Goal: Task Accomplishment & Management: Use online tool/utility

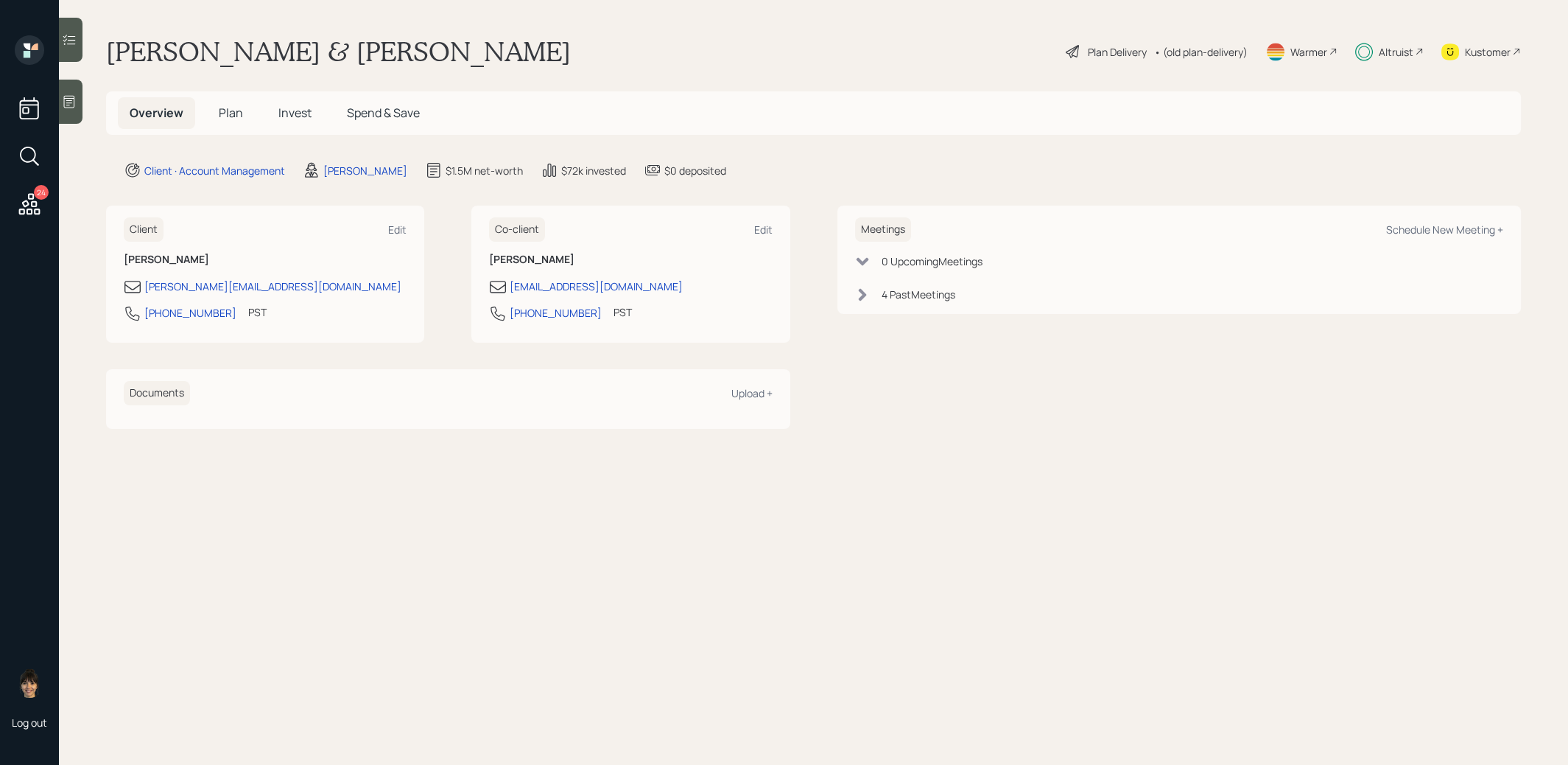
click at [229, 109] on span "Plan" at bounding box center [231, 113] width 24 height 16
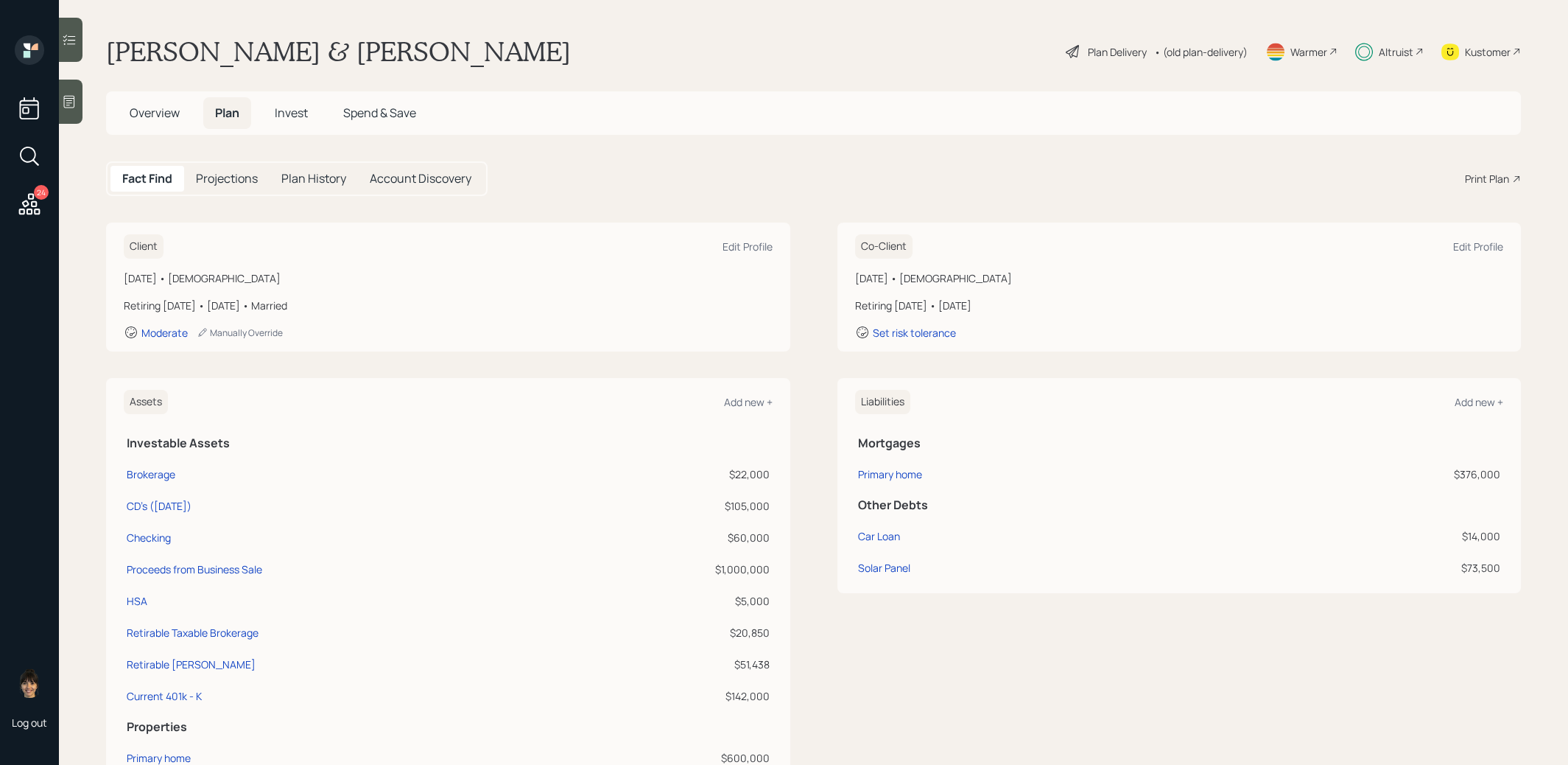
click at [1176, 46] on div "• (old plan-delivery)" at bounding box center [1201, 51] width 94 height 16
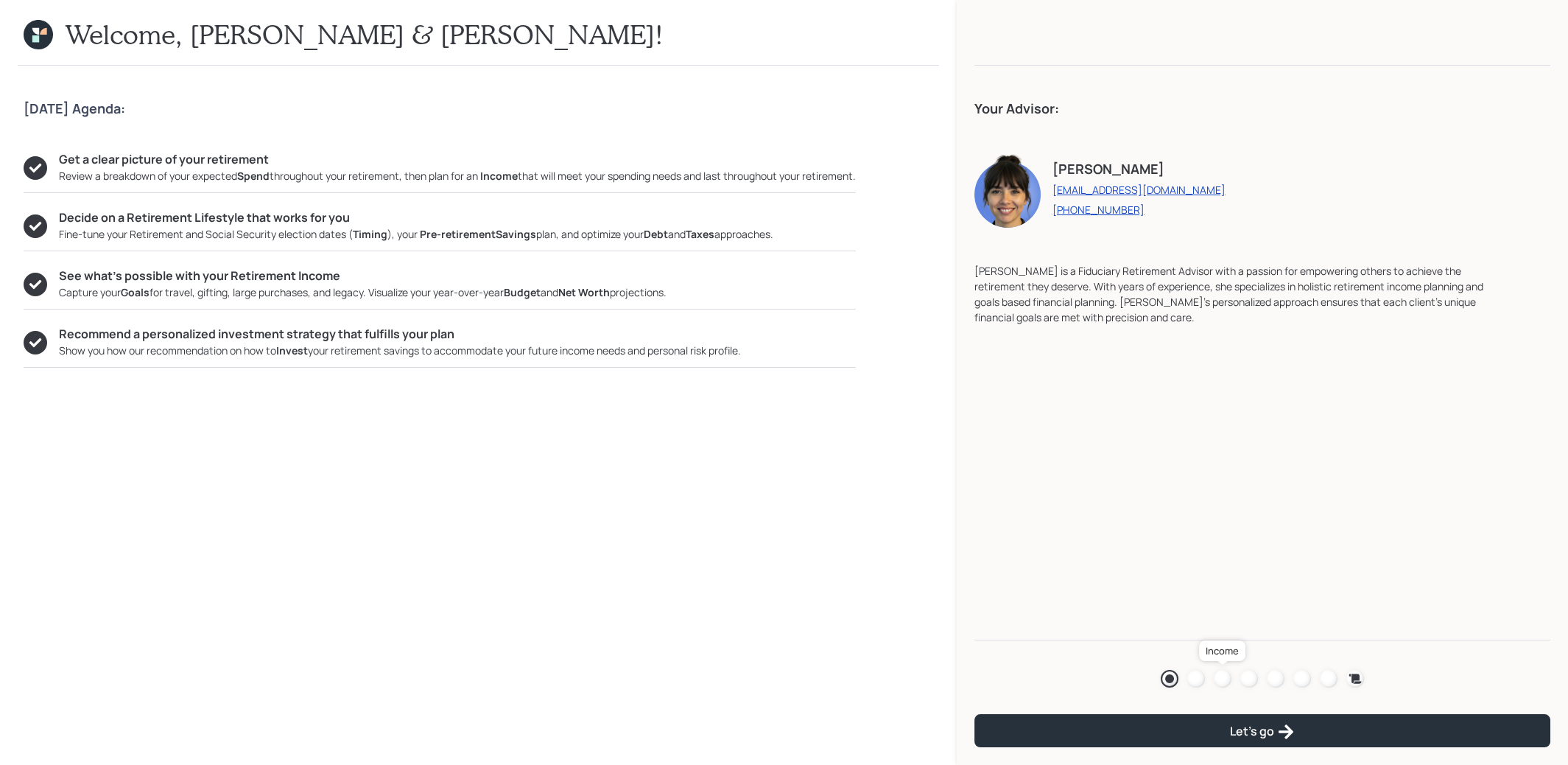
click at [1226, 678] on div at bounding box center [1223, 678] width 18 height 18
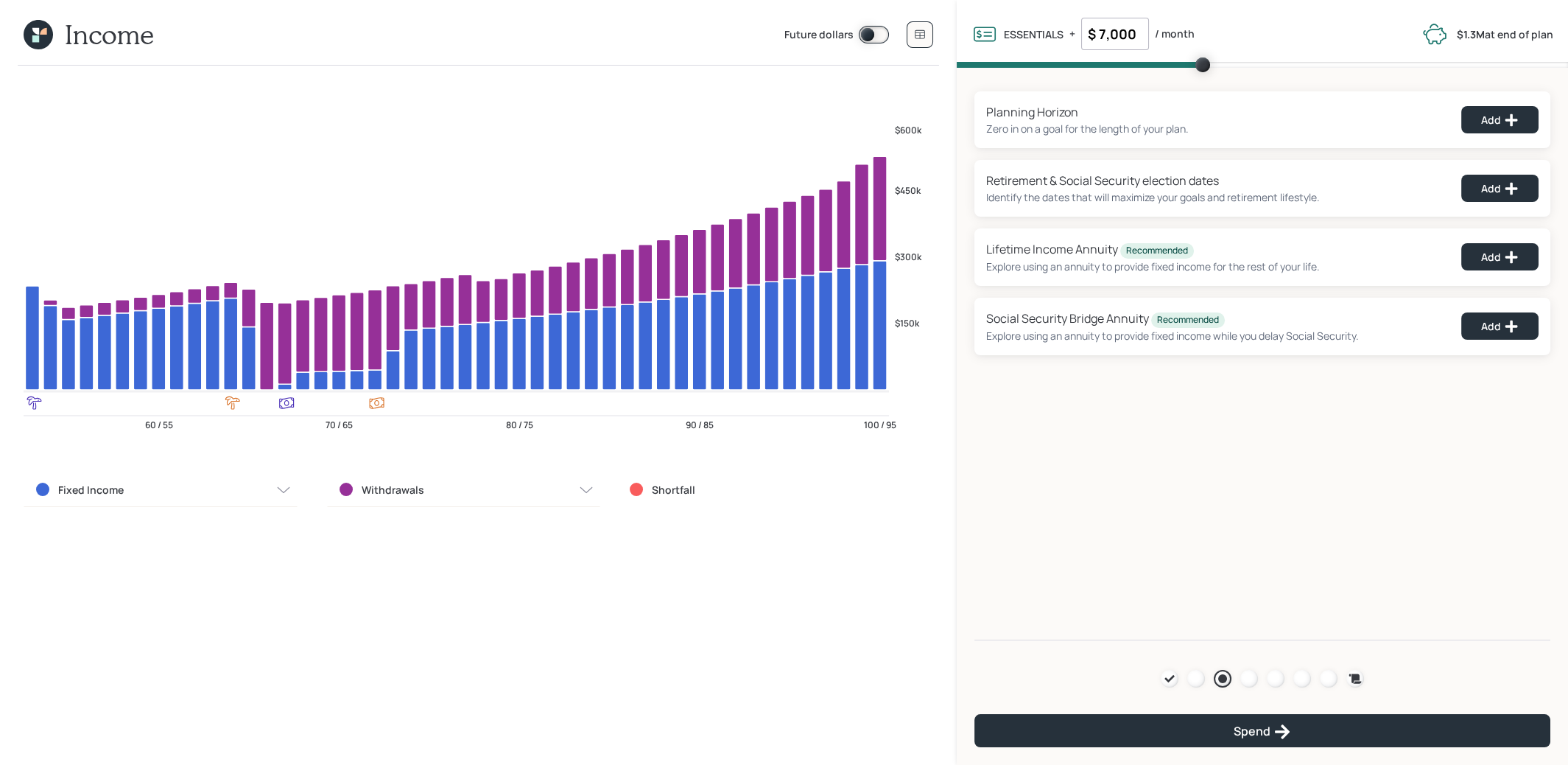
click at [41, 42] on icon at bounding box center [38, 34] width 29 height 29
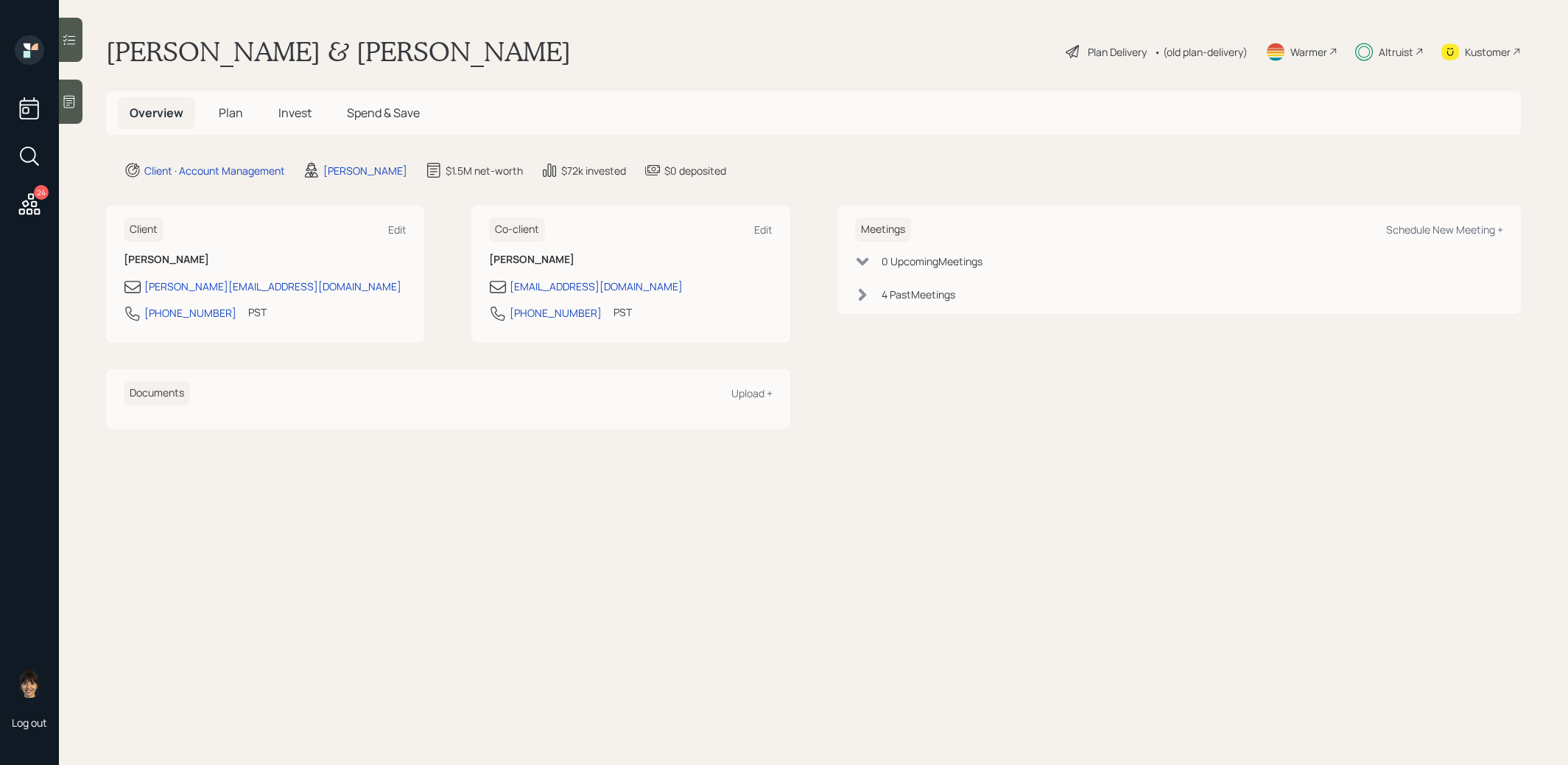
click at [226, 110] on span "Plan" at bounding box center [231, 113] width 24 height 16
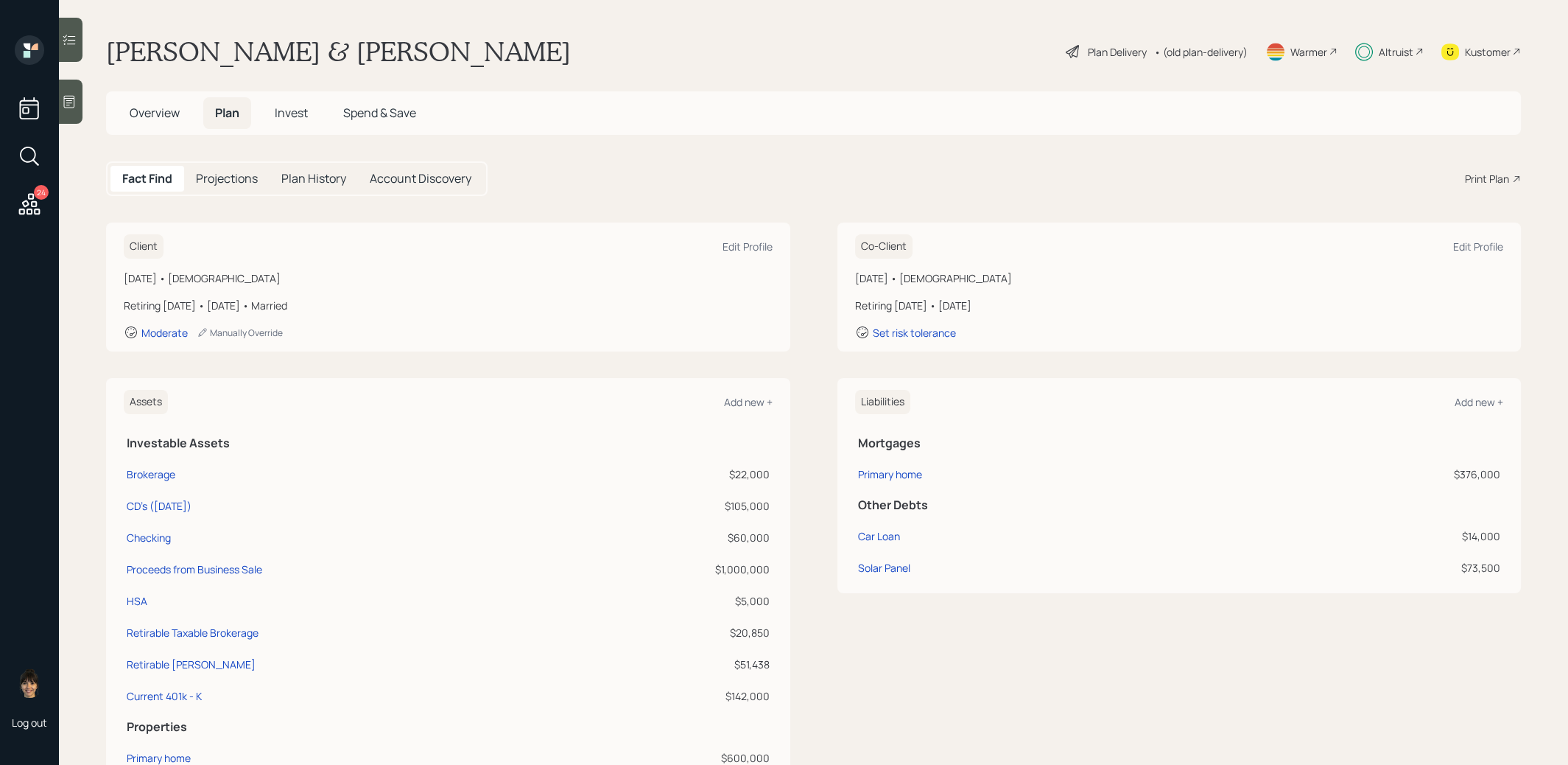
click at [1125, 47] on div "Plan Delivery" at bounding box center [1117, 51] width 59 height 16
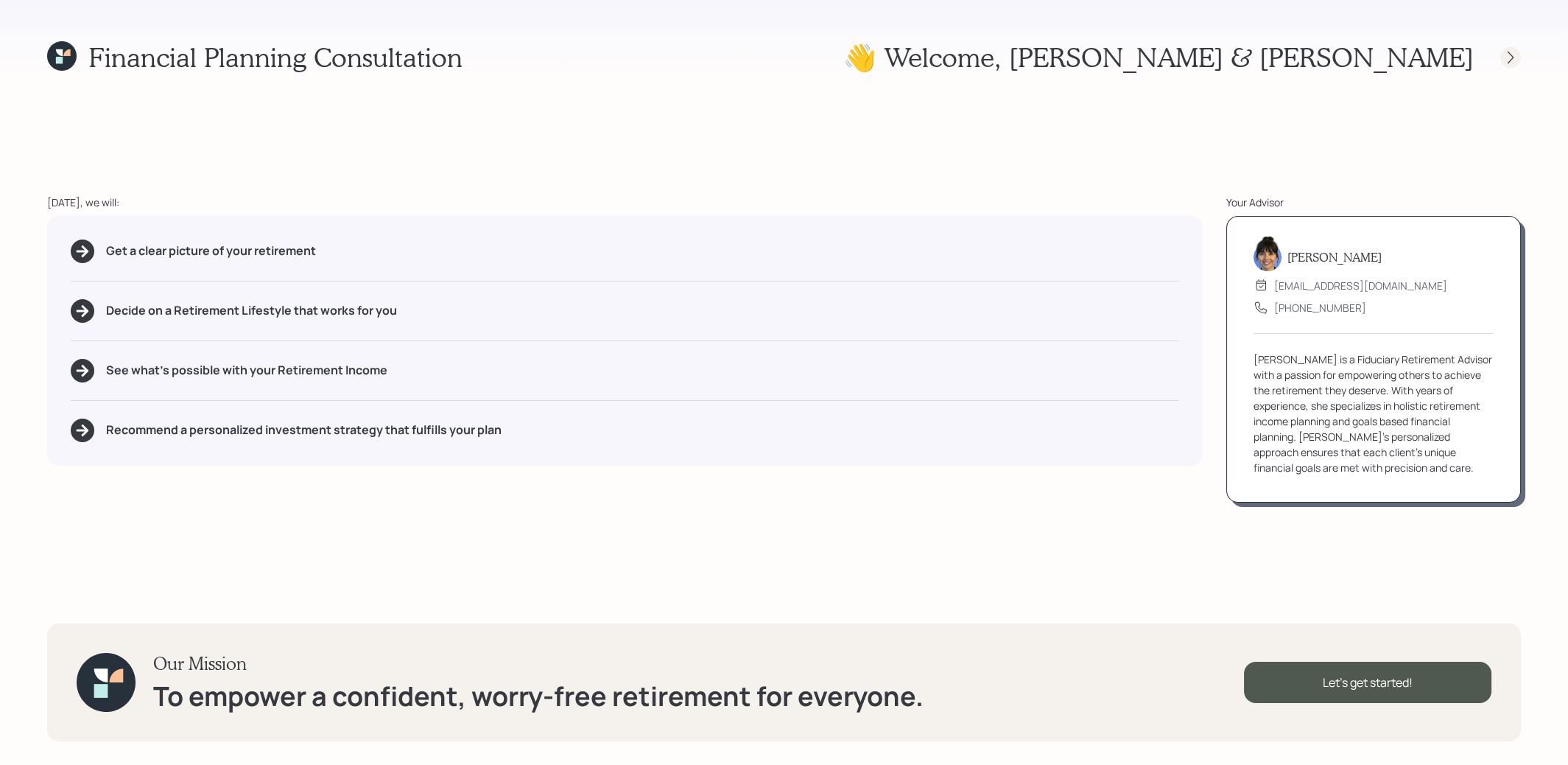
click at [1512, 60] on icon at bounding box center [1511, 57] width 15 height 15
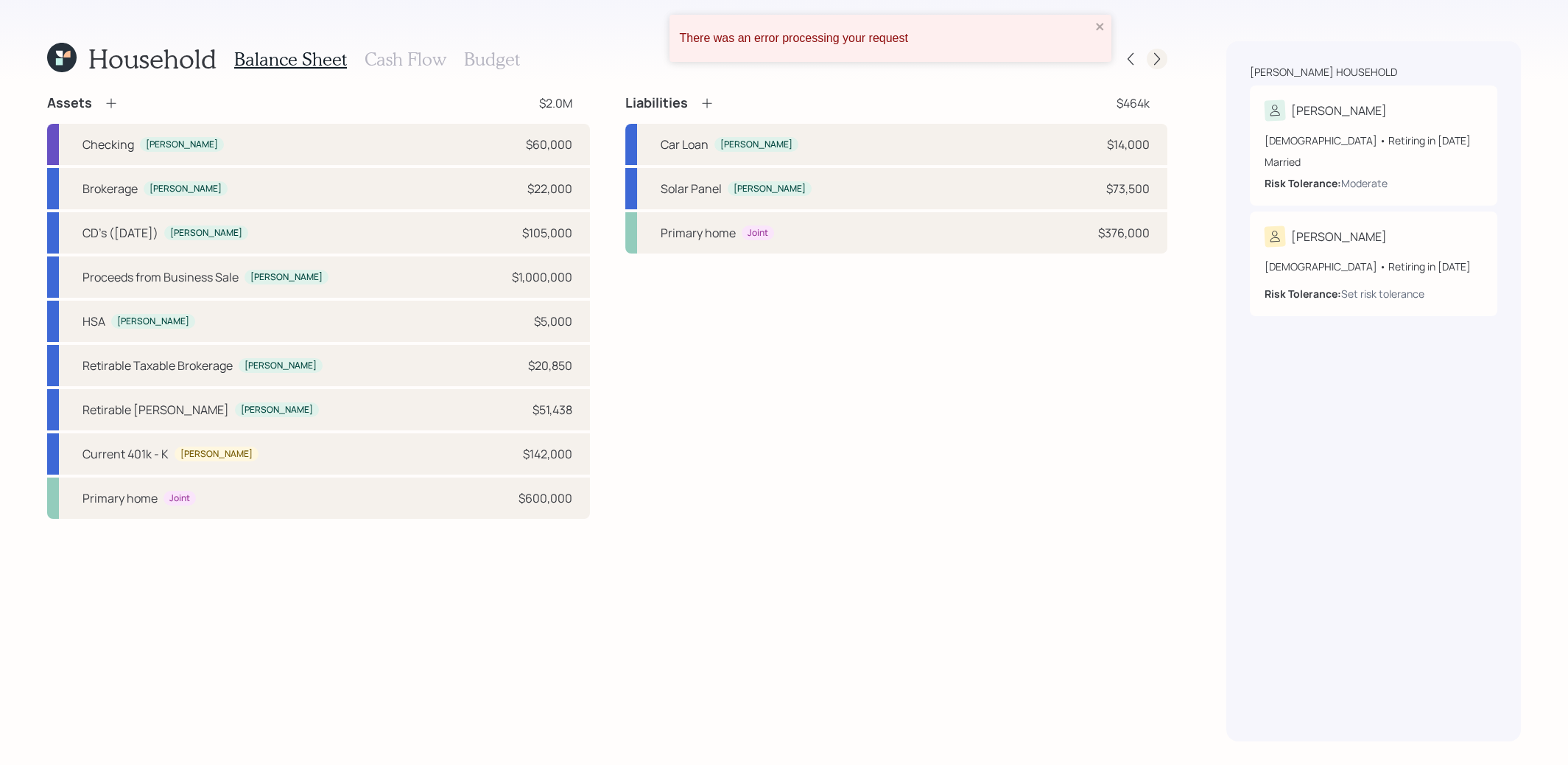
click at [1155, 57] on icon at bounding box center [1157, 59] width 15 height 15
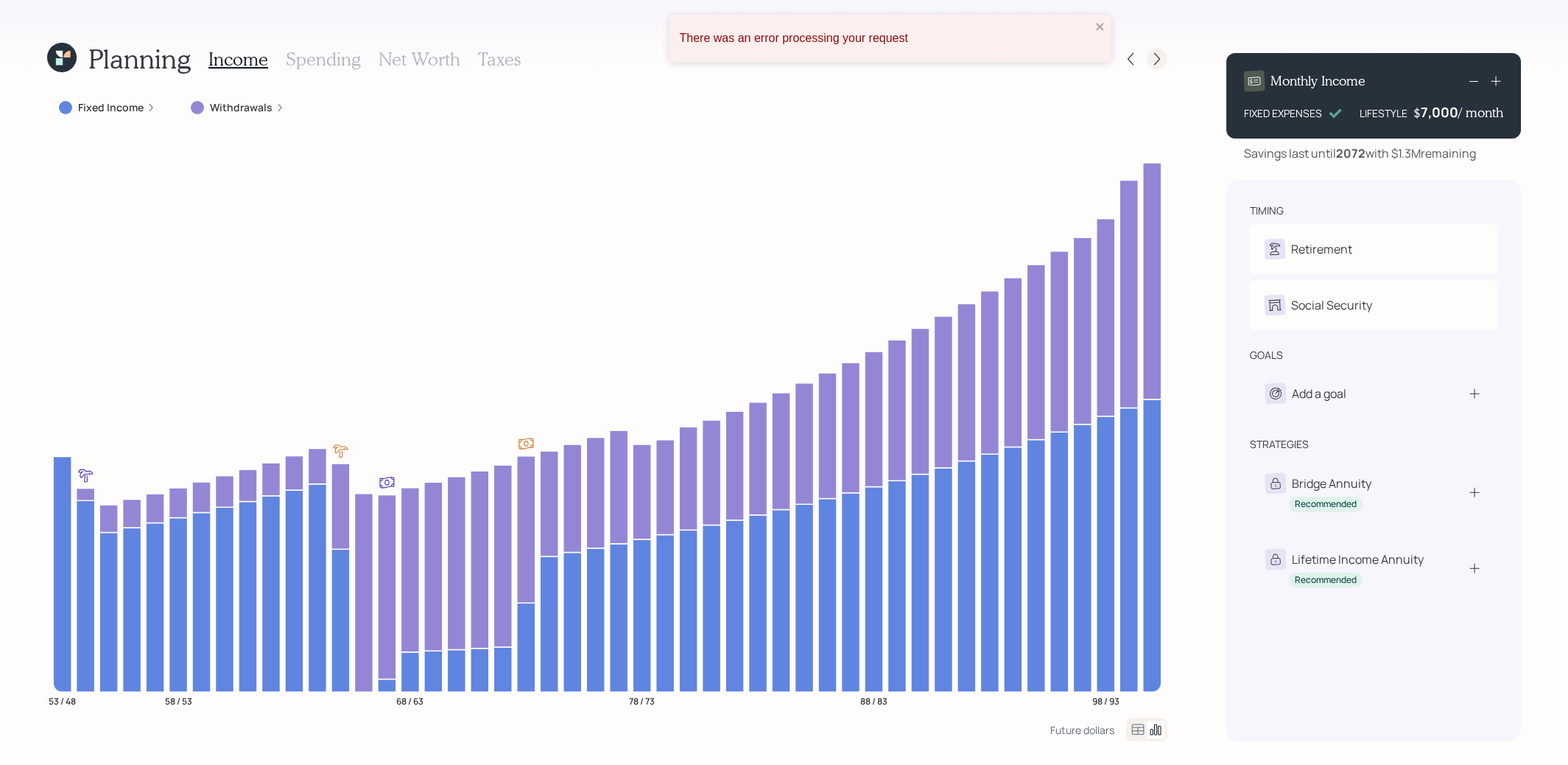
click at [1155, 57] on icon at bounding box center [1157, 59] width 15 height 15
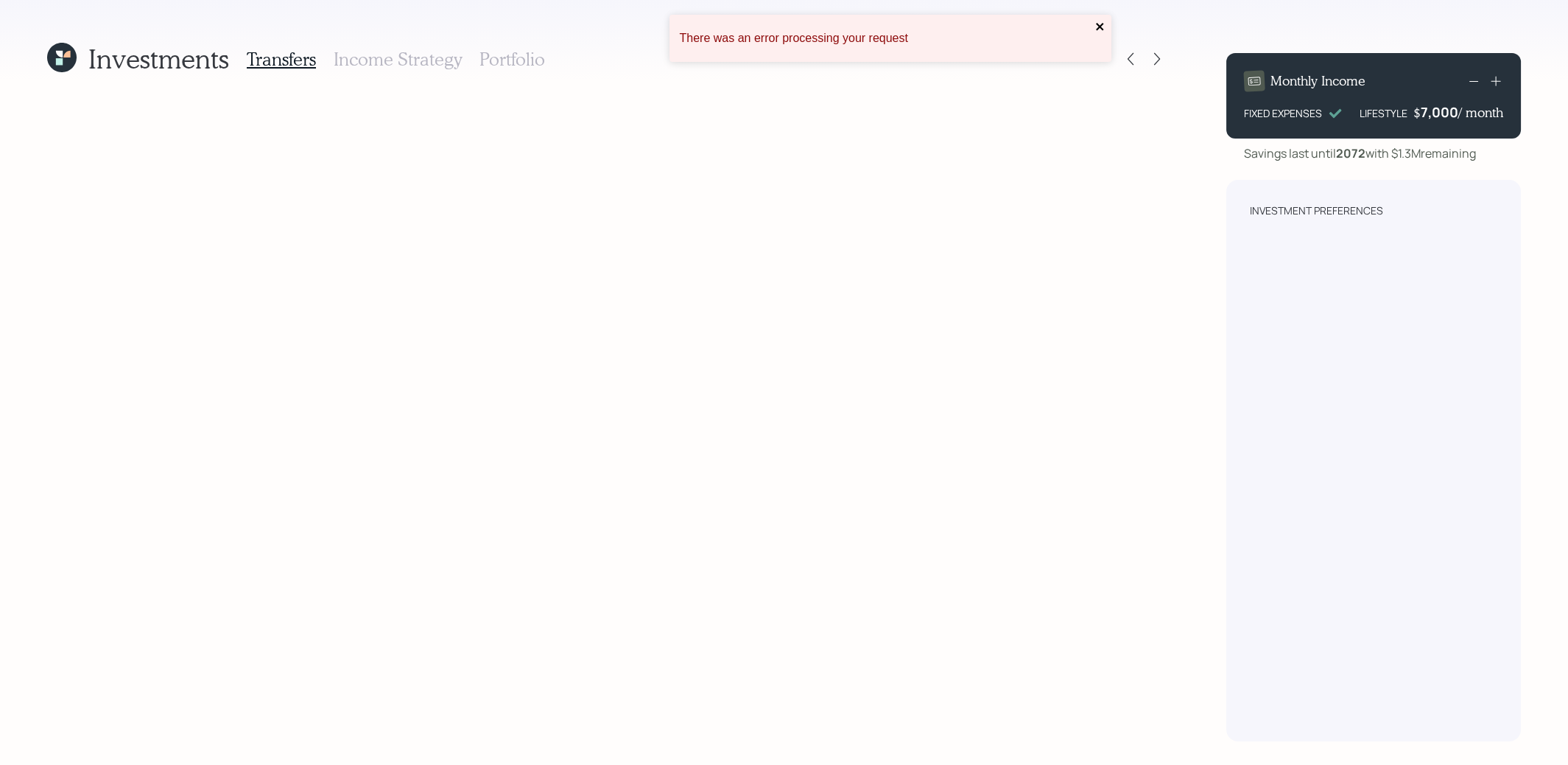
click at [1100, 24] on icon "close" at bounding box center [1100, 26] width 11 height 11
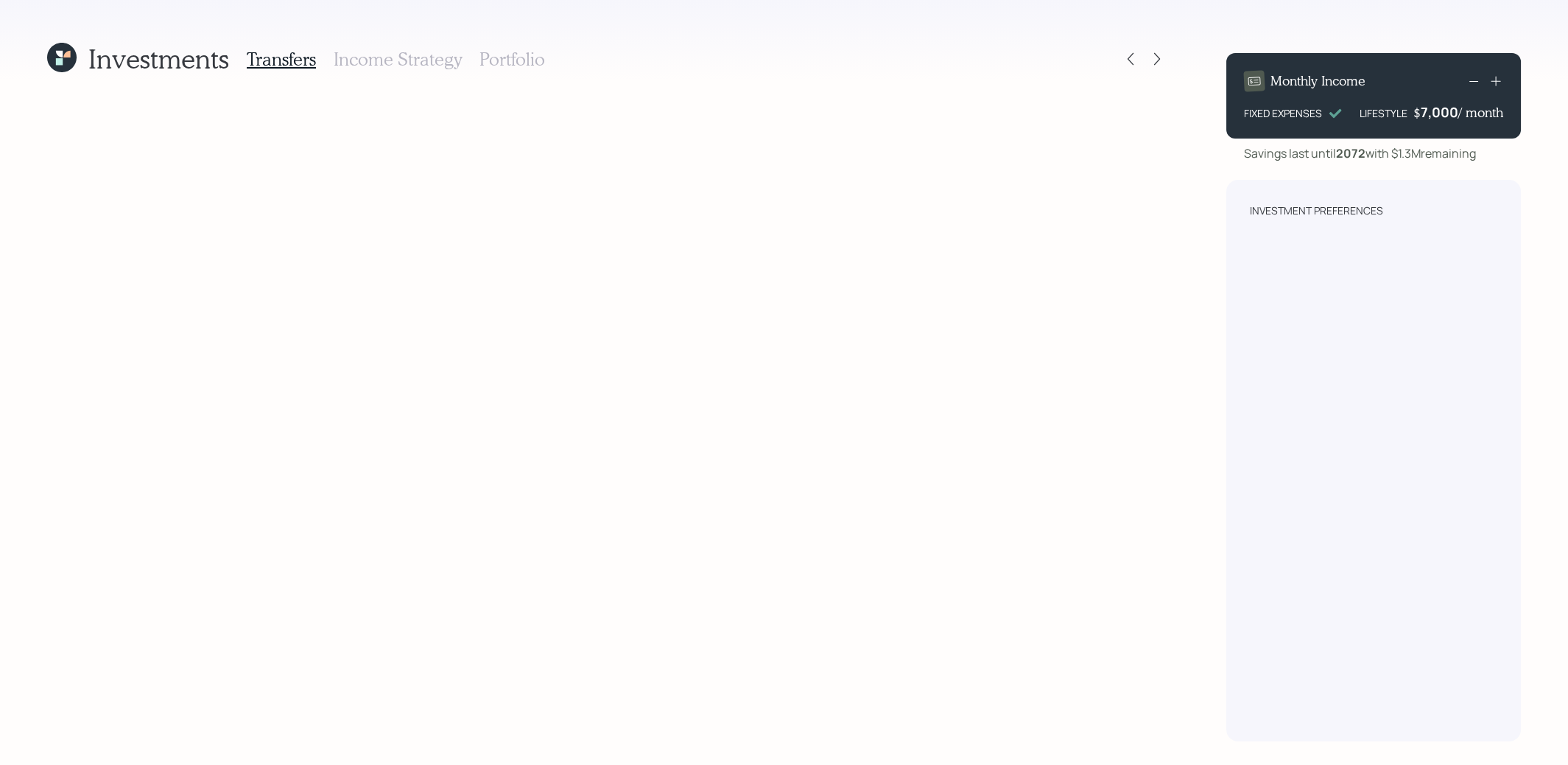
click at [504, 57] on h3 "Portfolio" at bounding box center [513, 60] width 65 height 21
